Goal: Contribute content

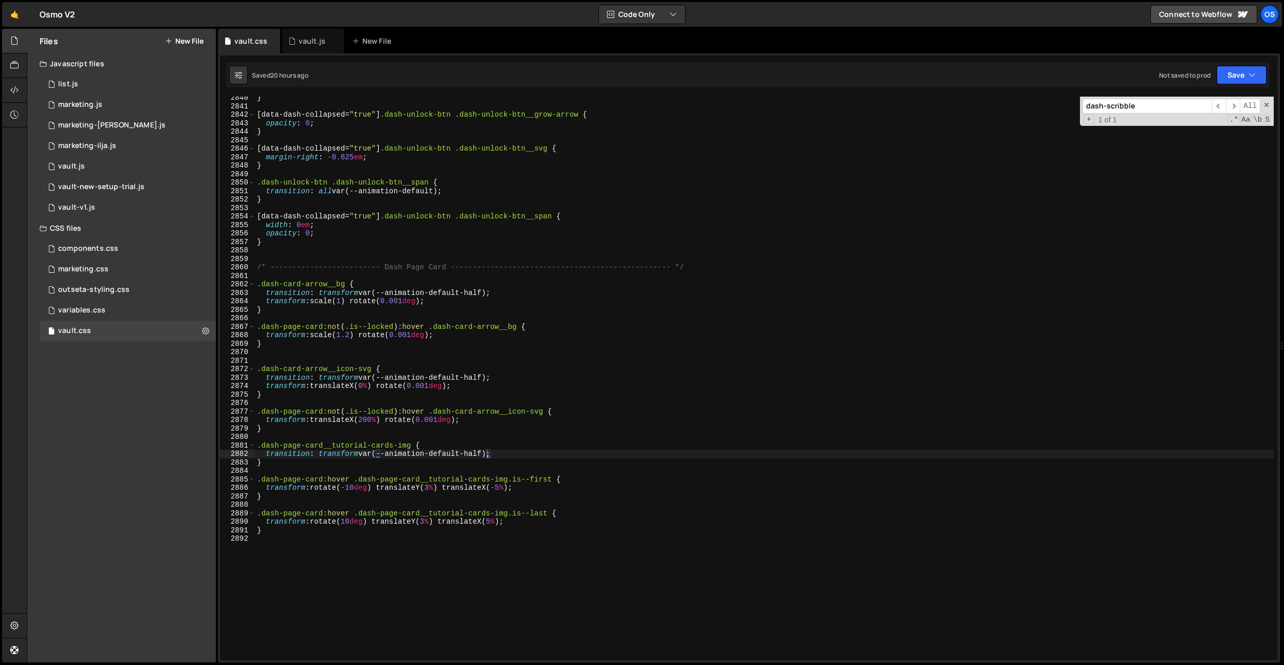
scroll to position [16279, 0]
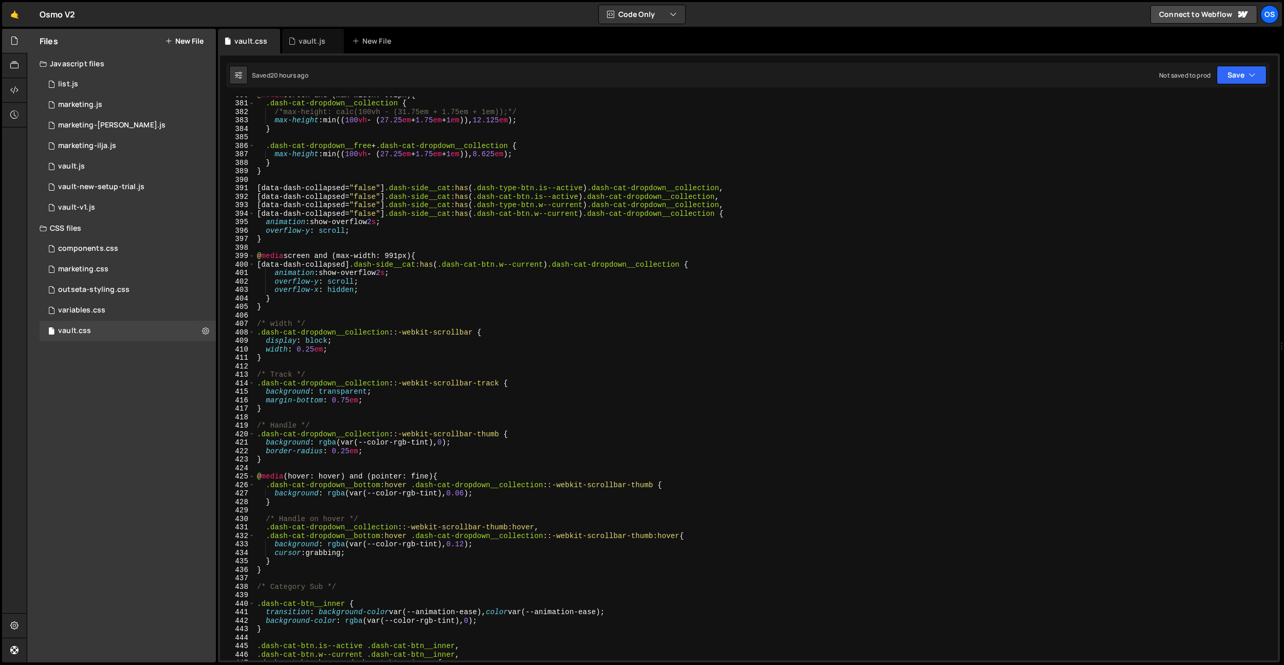
scroll to position [16277, 0]
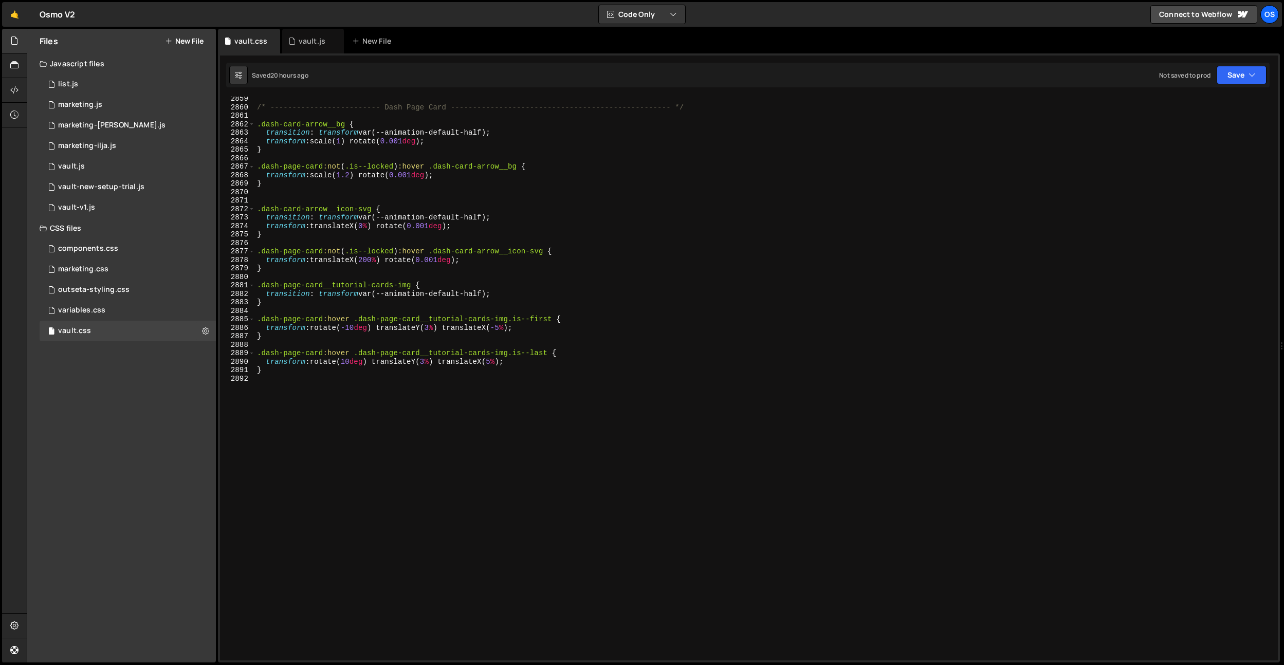
click at [482, 408] on div "/* ------------------------- Dash Page Card -----------------------------------…" at bounding box center [764, 385] width 1019 height 581
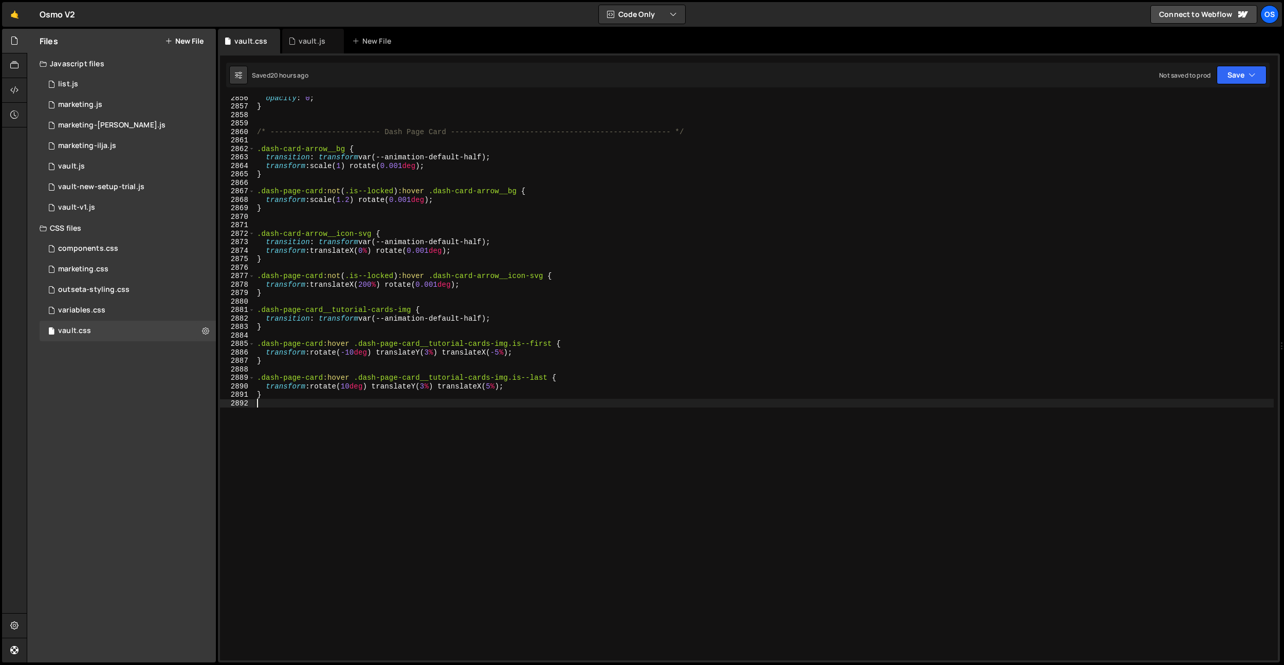
click at [333, 265] on div "opacity : 0 ; } /* ------------------------- Dash Page Card -------------------…" at bounding box center [764, 384] width 1019 height 581
drag, startPoint x: 399, startPoint y: 192, endPoint x: 327, endPoint y: 192, distance: 72.0
click at [327, 192] on div "opacity : 0 ; } /* ------------------------- Dash Page Card -------------------…" at bounding box center [764, 384] width 1019 height 581
type textarea ".dash-page-card:hover .dash-card-arrow__bg {"
